Goal: Connect with others: Connect with other users

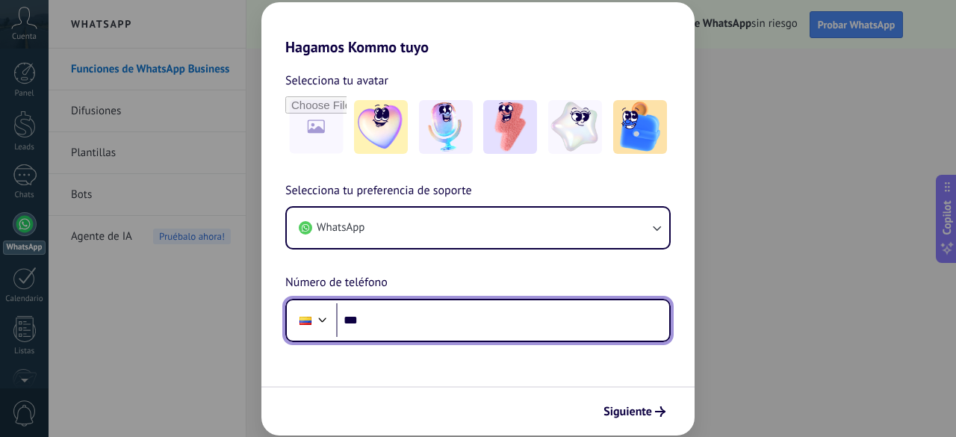
click at [390, 321] on input "***" at bounding box center [502, 320] width 333 height 34
type input "**********"
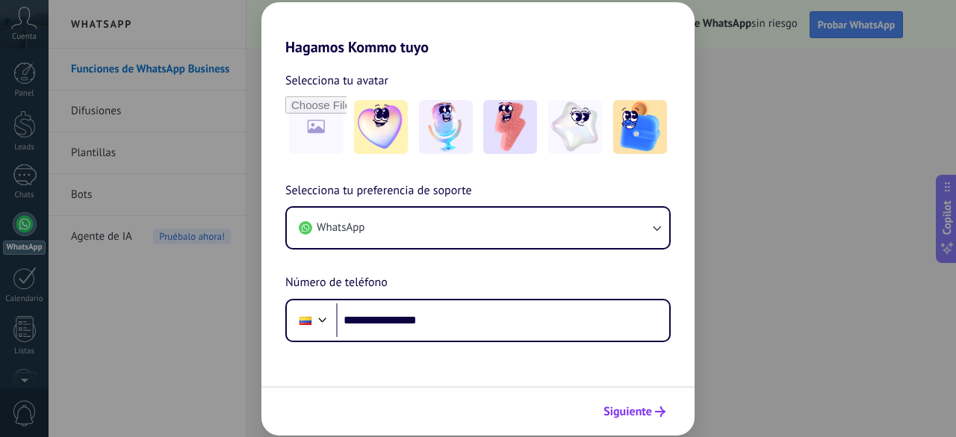
click at [644, 412] on span "Siguiente" at bounding box center [627, 411] width 49 height 10
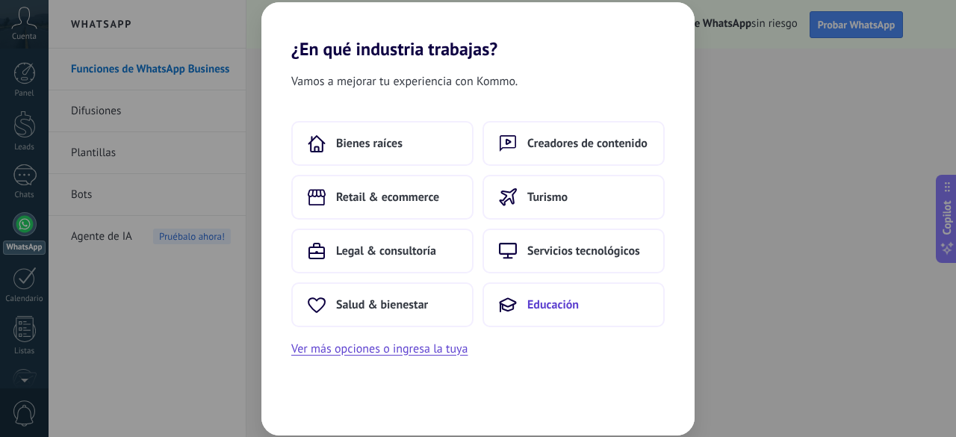
click at [556, 301] on span "Educación" at bounding box center [553, 304] width 52 height 15
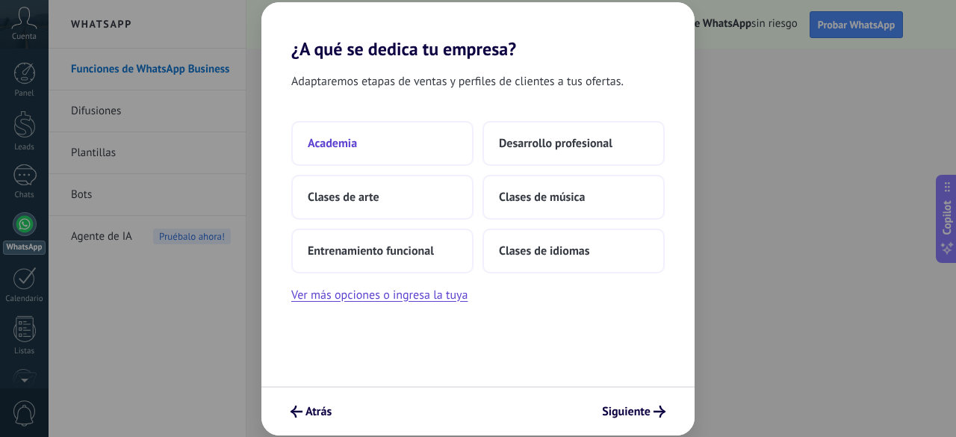
click at [402, 134] on button "Academia" at bounding box center [382, 143] width 182 height 45
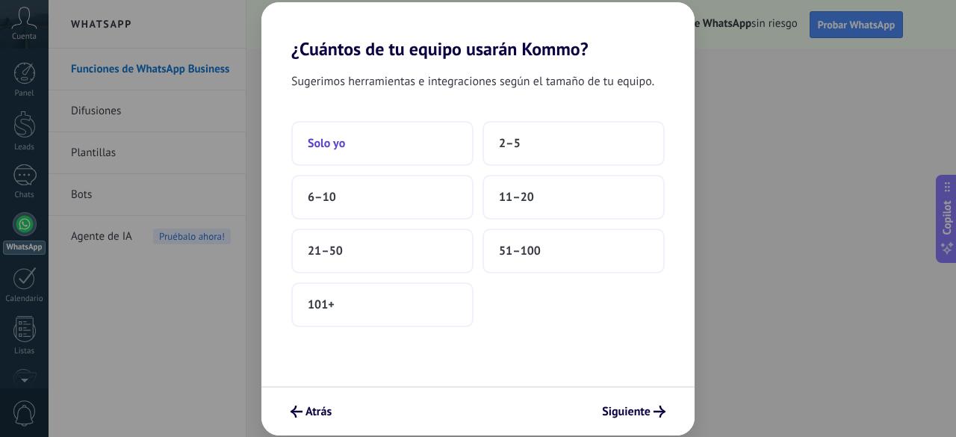
click at [355, 154] on button "Solo yo" at bounding box center [382, 143] width 182 height 45
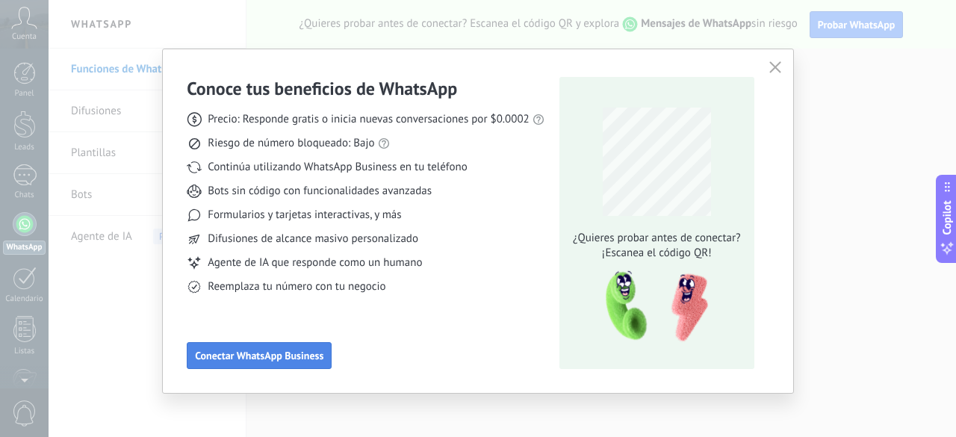
click at [296, 351] on span "Conectar WhatsApp Business" at bounding box center [259, 355] width 128 height 10
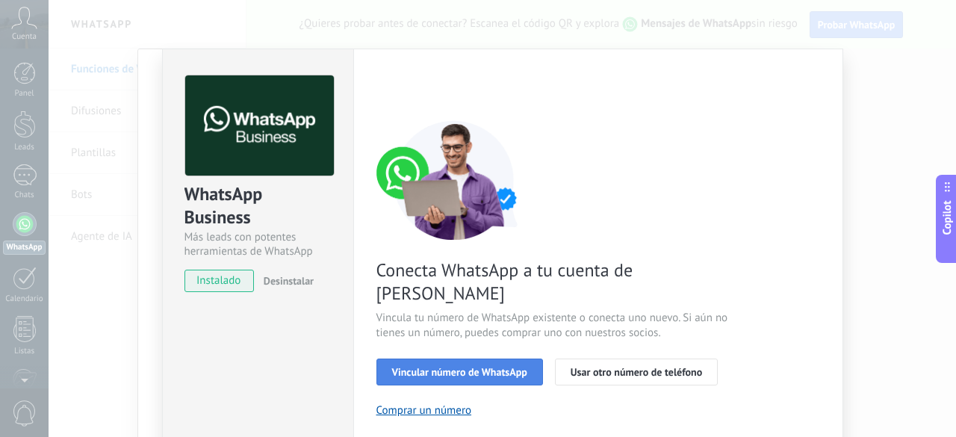
click at [465, 367] on span "Vincular número de WhatsApp" at bounding box center [459, 372] width 135 height 10
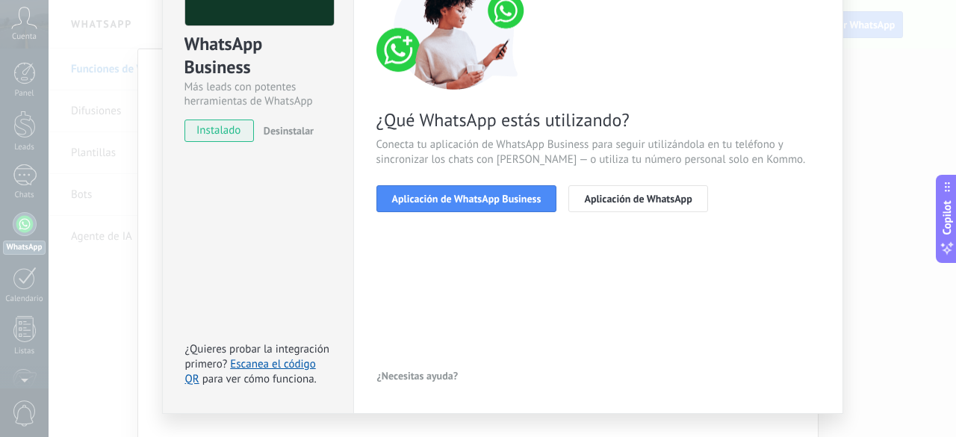
scroll to position [182, 0]
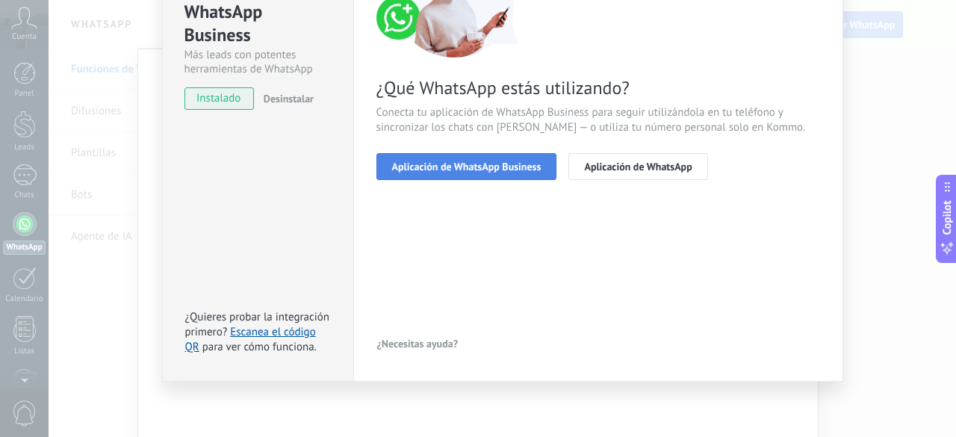
click at [459, 163] on span "Aplicación de WhatsApp Business" at bounding box center [466, 166] width 149 height 10
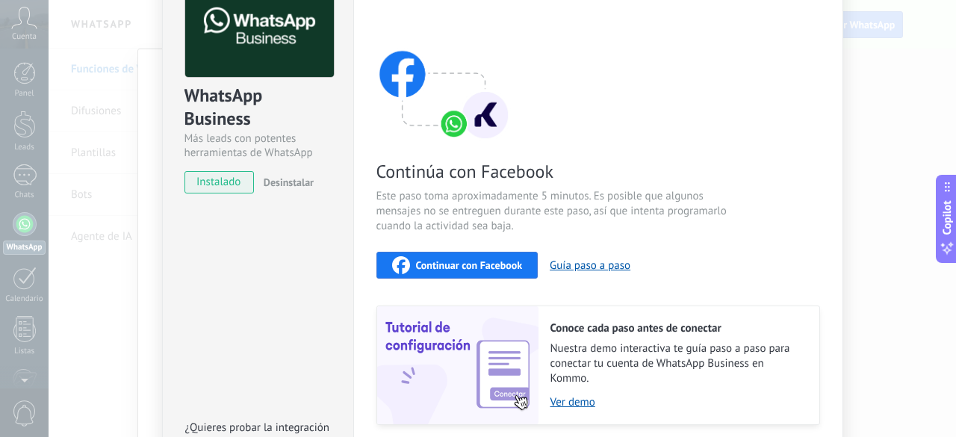
scroll to position [33, 0]
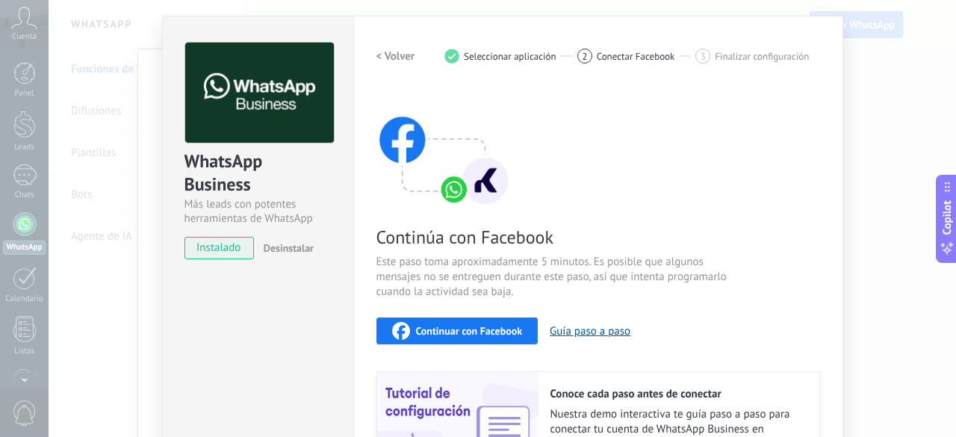
click at [475, 340] on button "Continuar con Facebook" at bounding box center [457, 330] width 162 height 27
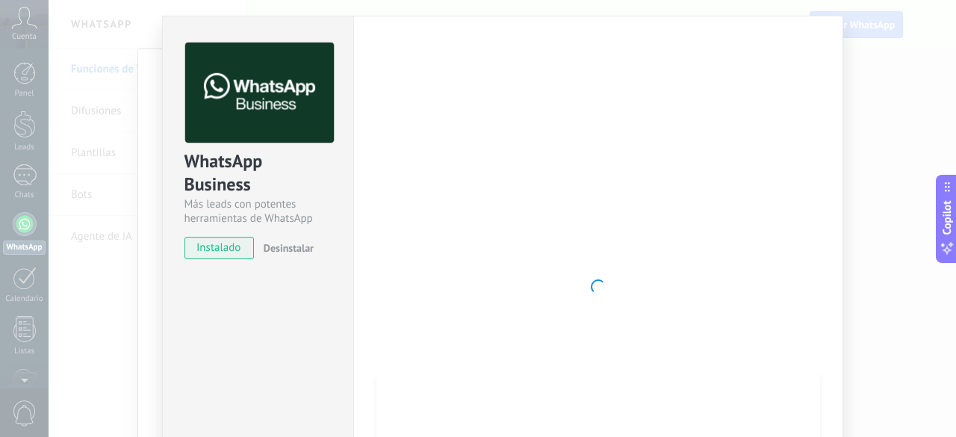
drag, startPoint x: 261, startPoint y: 122, endPoint x: 269, endPoint y: 140, distance: 19.4
click at [262, 122] on img at bounding box center [259, 93] width 149 height 101
click at [871, 125] on div "WhatsApp Business Más leads con potentes herramientas de WhatsApp instalado Des…" at bounding box center [502, 218] width 907 height 437
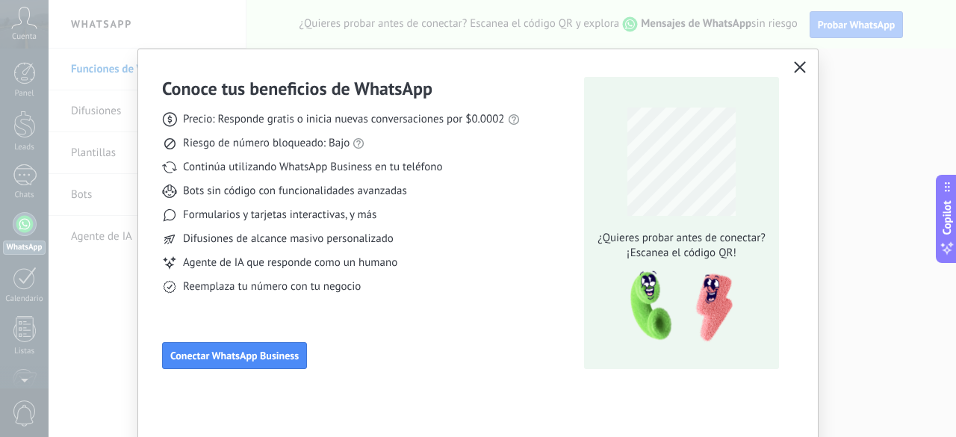
scroll to position [0, 0]
drag, startPoint x: 786, startPoint y: 82, endPoint x: 794, endPoint y: 68, distance: 16.8
click at [790, 75] on div "Conoce tus beneficios de WhatsApp Precio: Responde gratis o inicia nuevas conve…" at bounding box center [478, 258] width 680 height 418
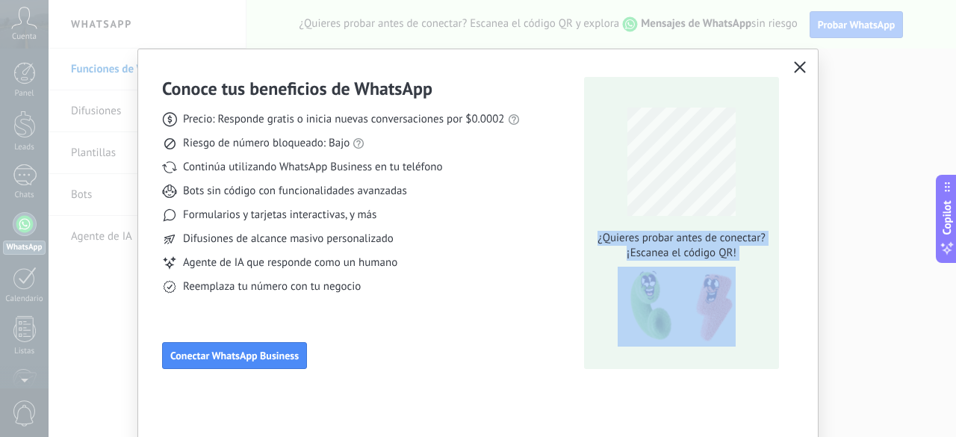
click at [794, 68] on icon "button" at bounding box center [800, 67] width 12 height 12
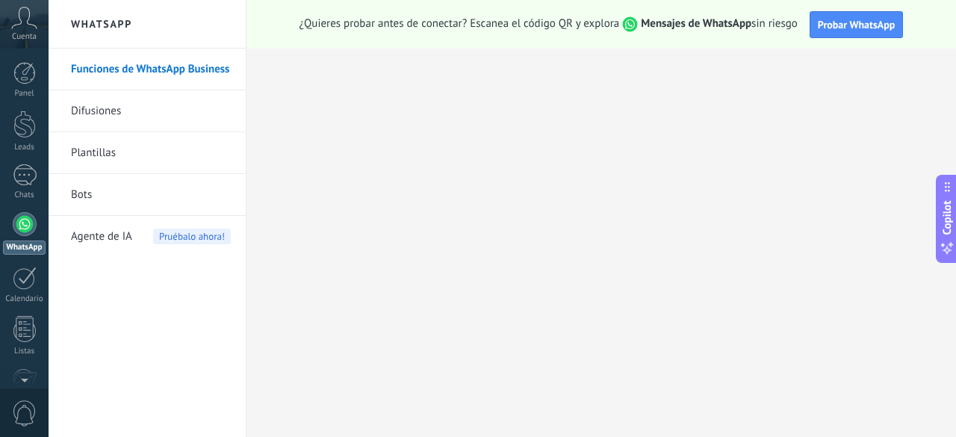
scroll to position [183, 0]
